Goal: Transaction & Acquisition: Book appointment/travel/reservation

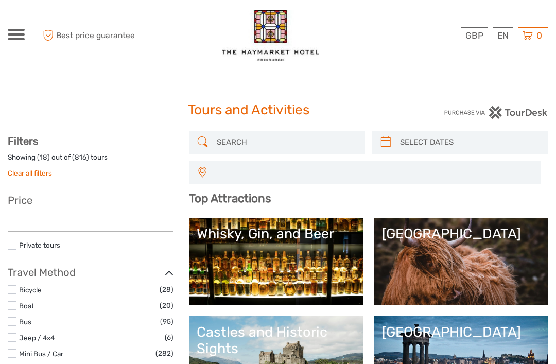
select select
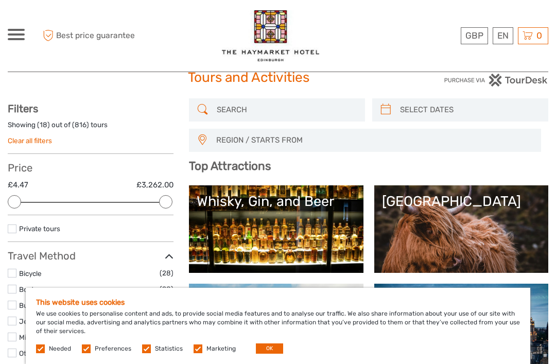
scroll to position [36, 0]
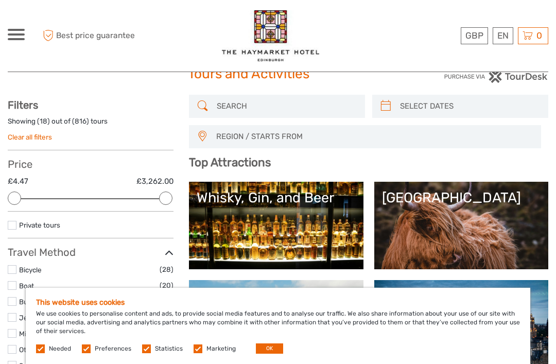
click at [270, 354] on button "OK" at bounding box center [269, 349] width 27 height 10
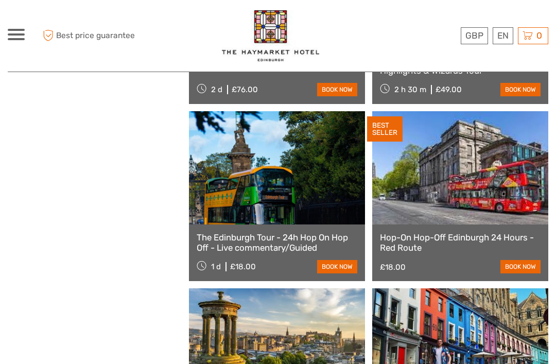
scroll to position [1033, 0]
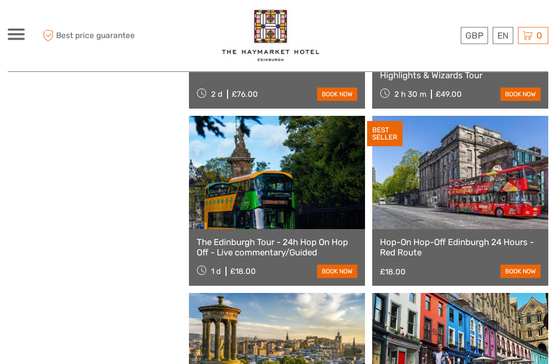
click at [423, 244] on link "Hop-On Hop-Off Edinburgh 24 Hours - Red Route" at bounding box center [460, 247] width 161 height 21
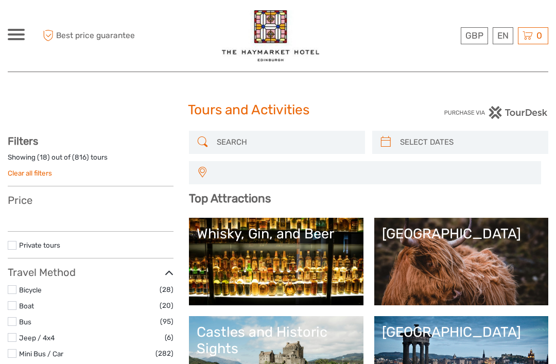
select select
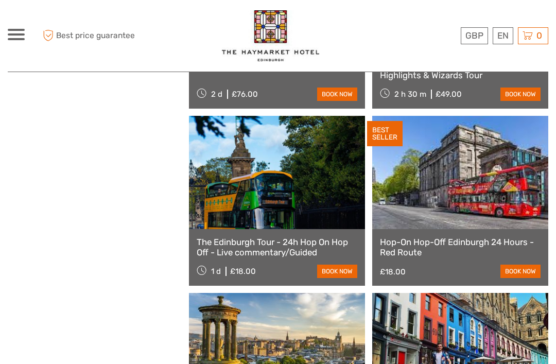
select select
click at [265, 195] on link at bounding box center [277, 172] width 176 height 113
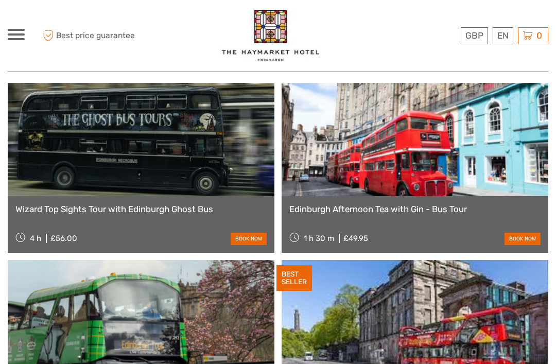
scroll to position [893, 0]
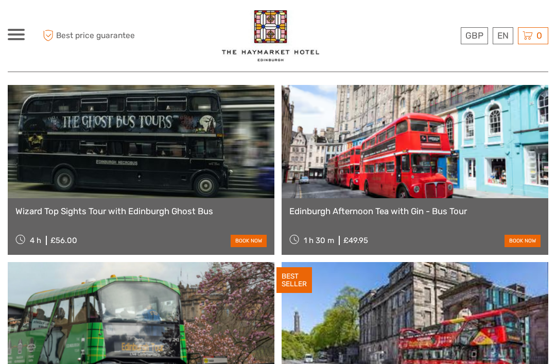
click at [416, 317] on link at bounding box center [415, 318] width 267 height 113
